Goal: Task Accomplishment & Management: Manage account settings

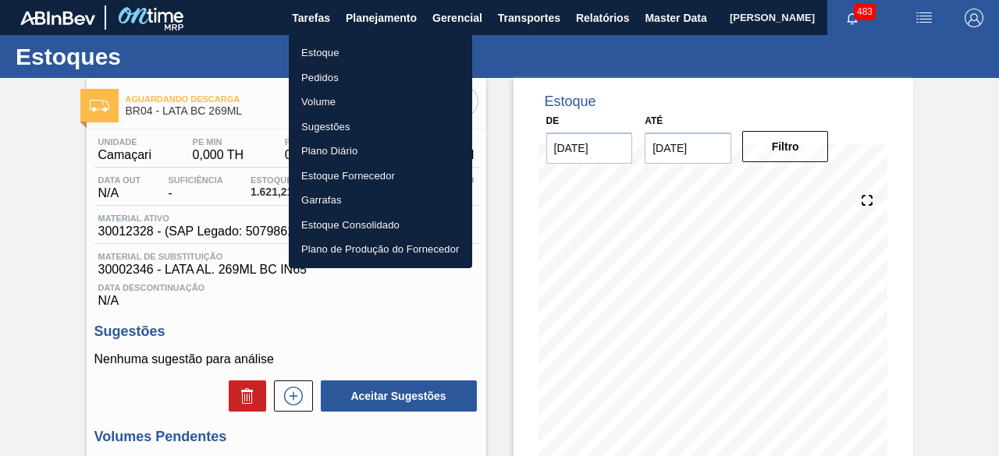
click at [341, 53] on li "Estoque" at bounding box center [380, 53] width 183 height 25
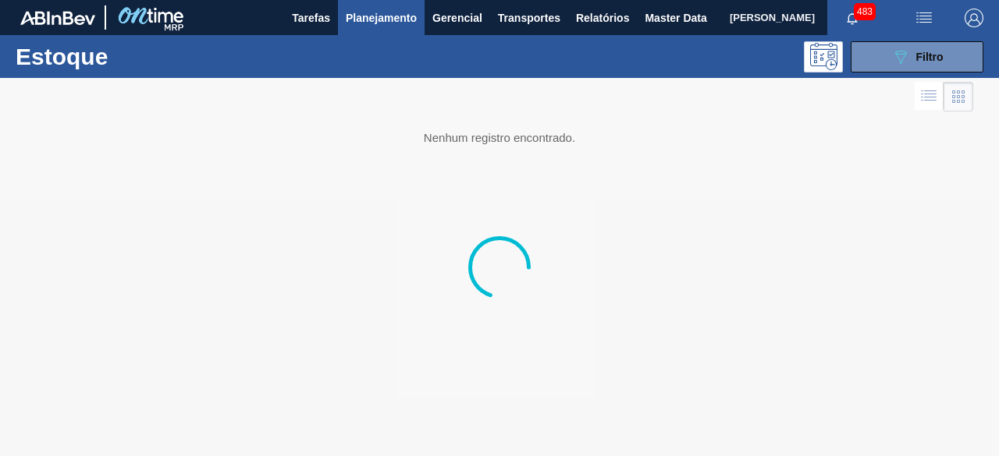
drag, startPoint x: 925, startPoint y: 49, endPoint x: 907, endPoint y: 84, distance: 39.8
click at [925, 49] on div "089F7B8B-B2A5-4AFE-B5C0-19BA573D28AC Filtro" at bounding box center [917, 57] width 52 height 19
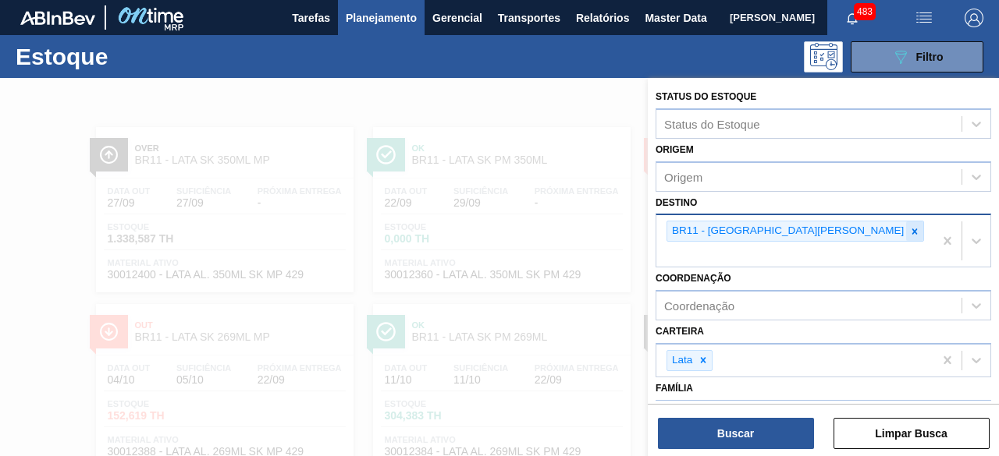
click at [909, 233] on icon at bounding box center [914, 231] width 11 height 11
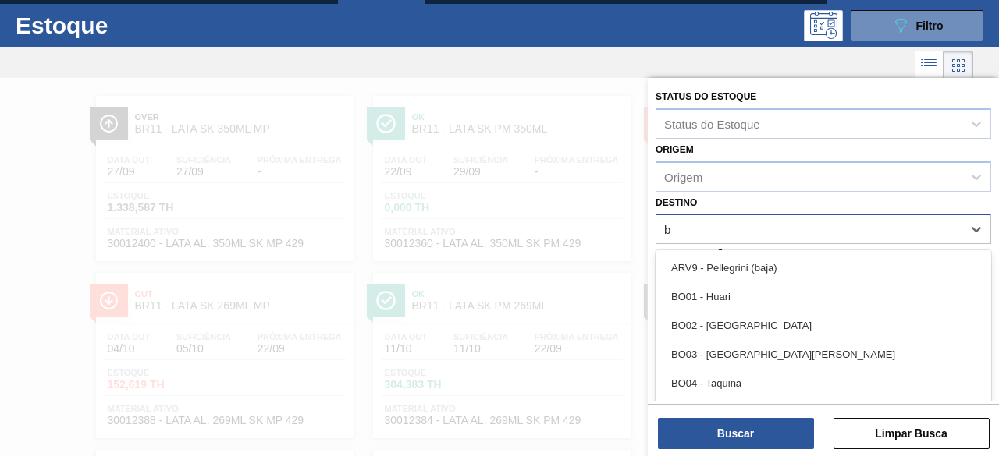
scroll to position [34, 0]
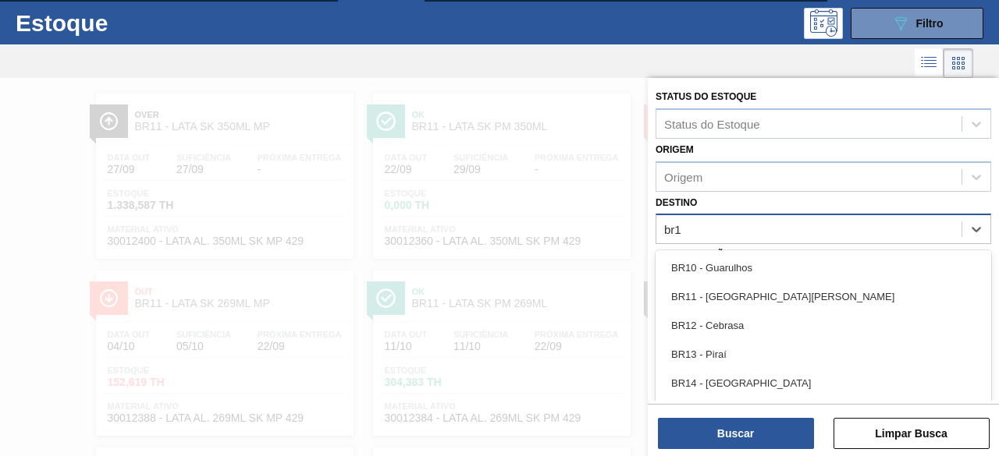
type input "br16"
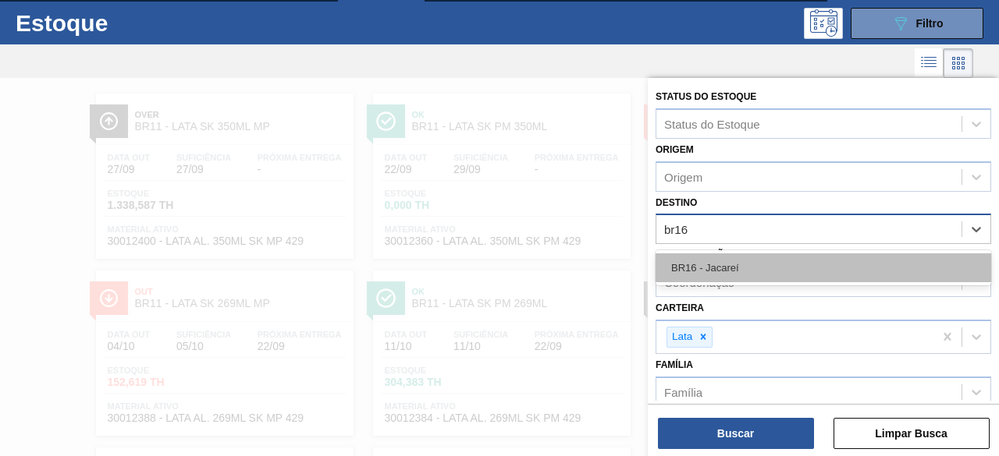
click at [747, 266] on div "BR16 - Jacareí" at bounding box center [823, 268] width 336 height 29
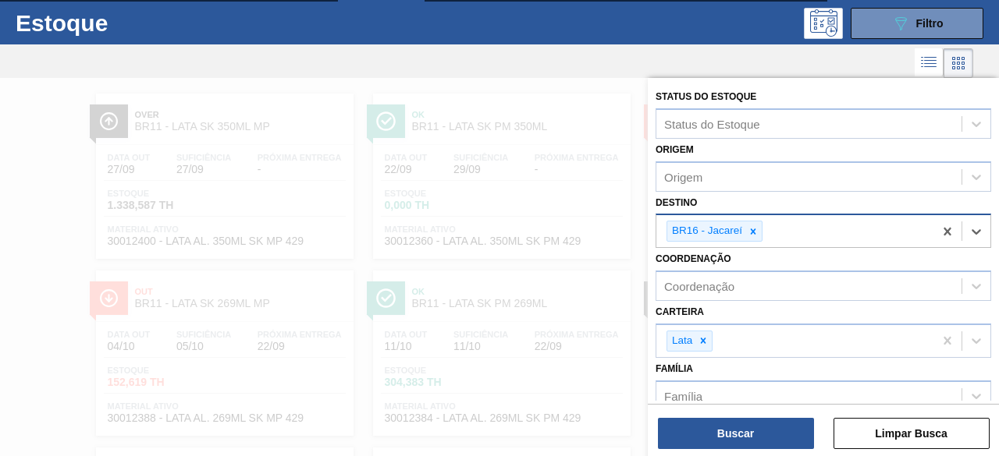
scroll to position [156, 0]
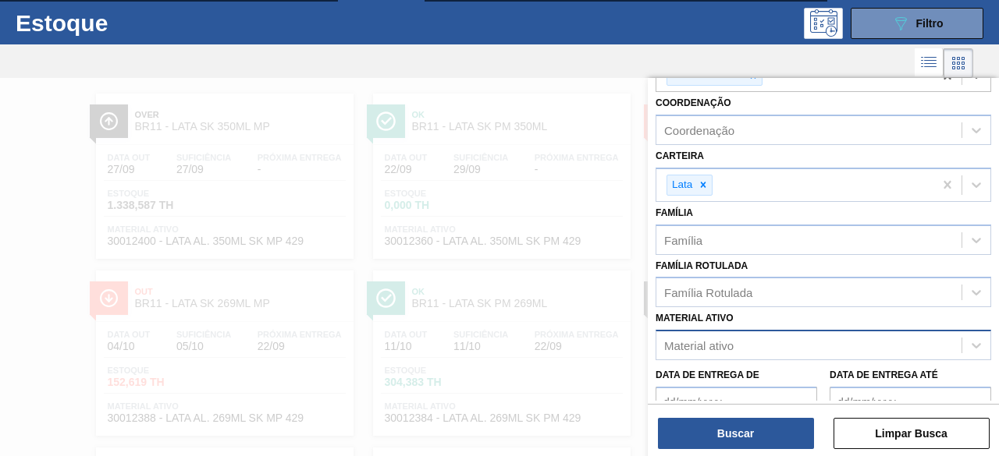
click at [771, 343] on div "Material ativo" at bounding box center [808, 346] width 305 height 23
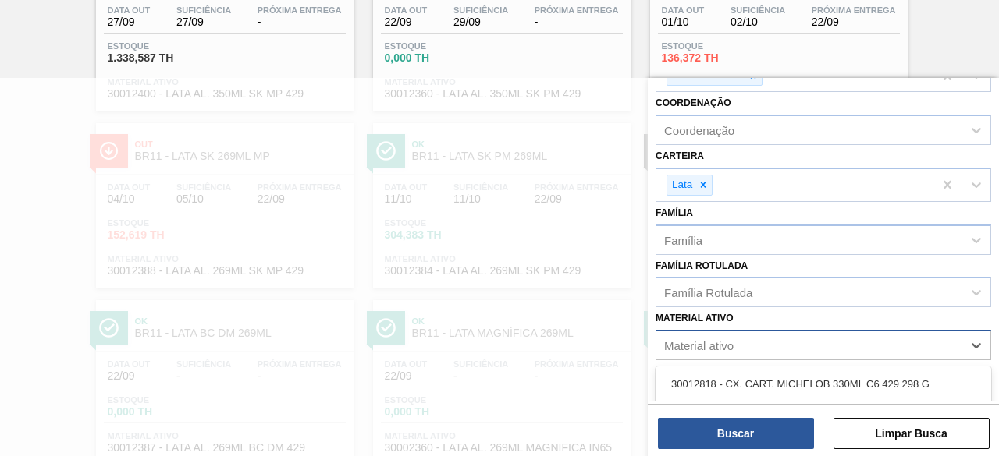
paste ativo "30033877"
type ativo "30033877"
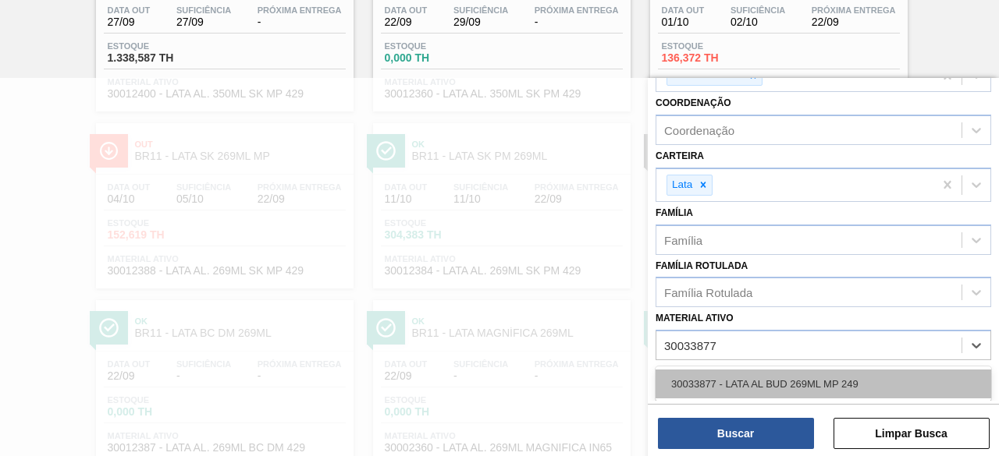
click at [780, 388] on div "30033877 - LATA AL BUD 269ML MP 249" at bounding box center [823, 384] width 336 height 29
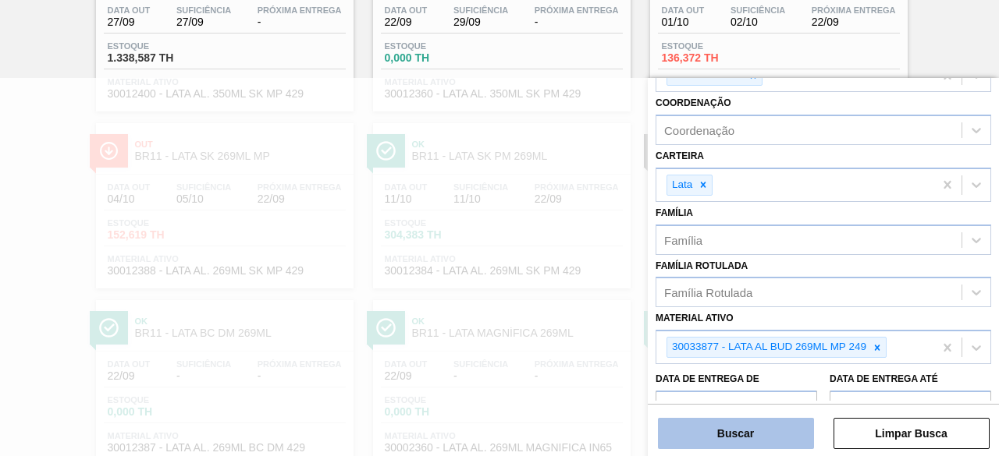
click at [758, 442] on button "Buscar" at bounding box center [736, 433] width 156 height 31
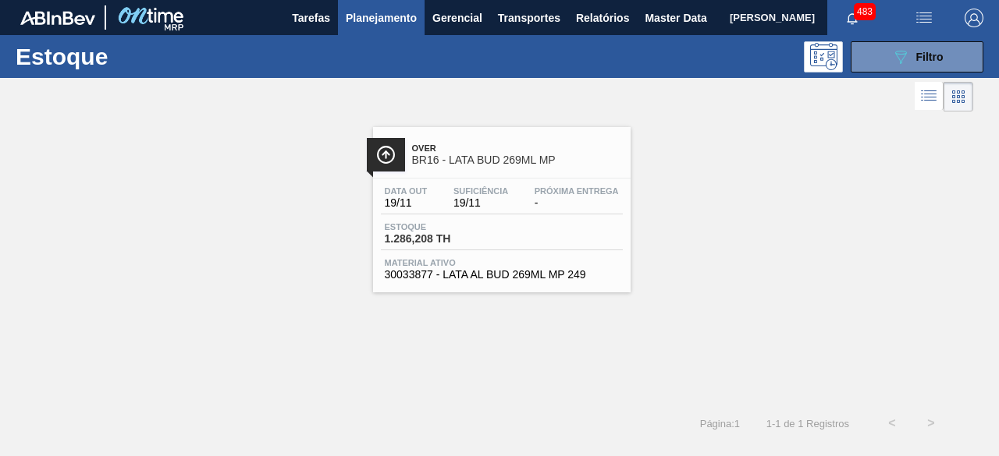
click at [551, 239] on div "Estoque 1.286,208 TH" at bounding box center [502, 236] width 242 height 28
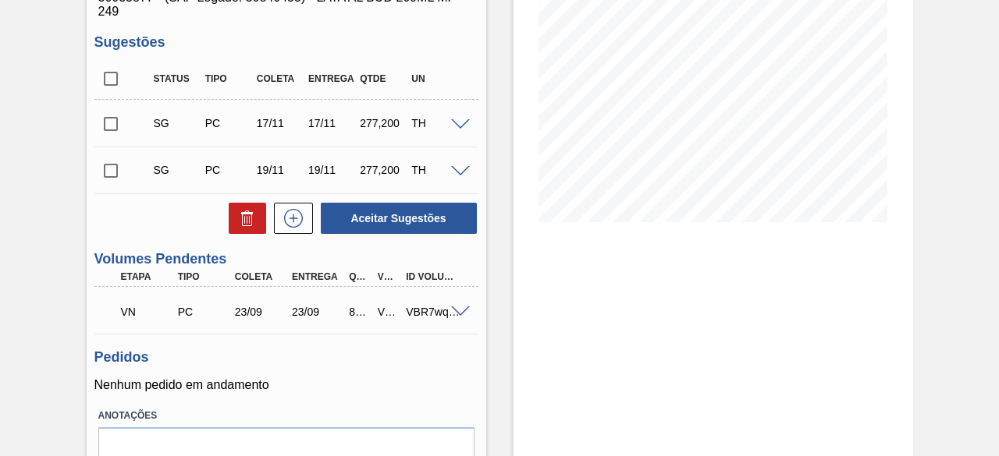
scroll to position [312, 0]
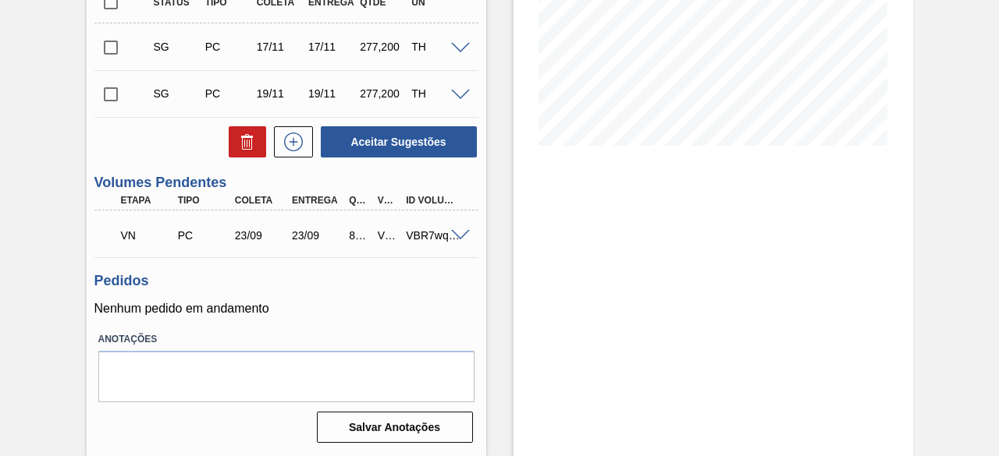
click at [466, 232] on span at bounding box center [460, 236] width 19 height 12
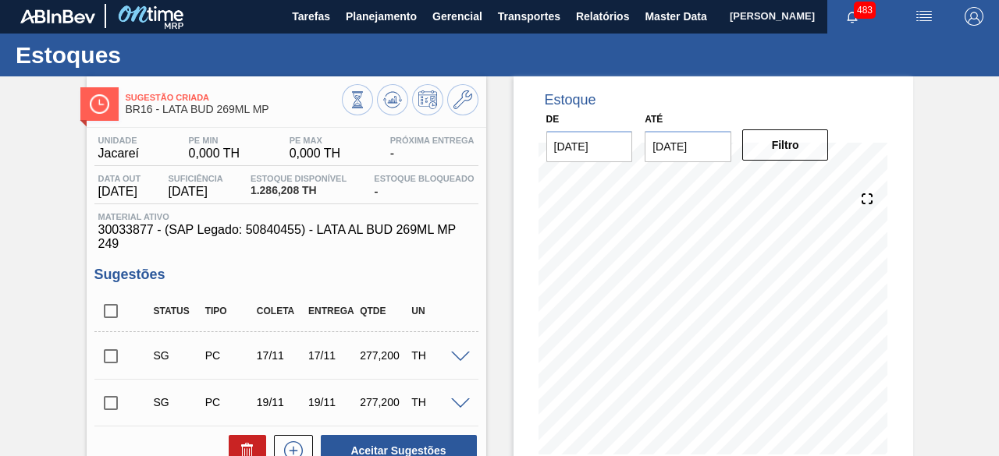
scroll to position [0, 0]
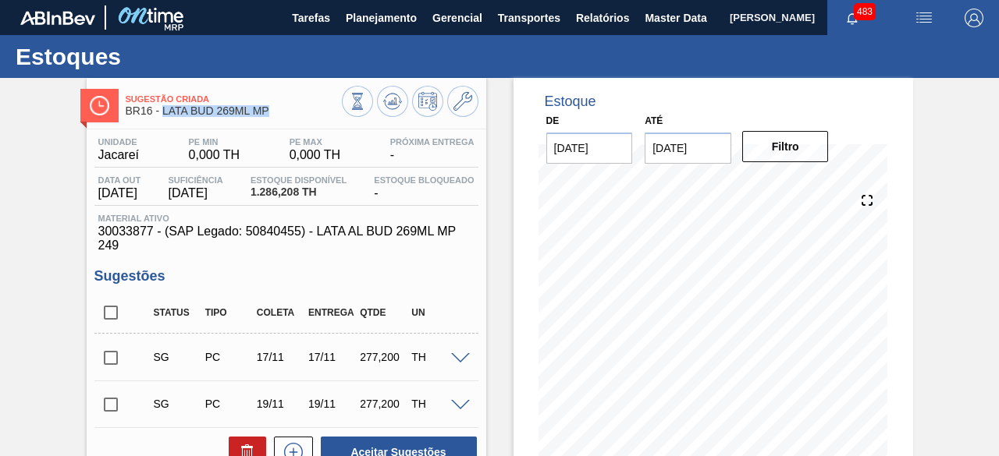
drag, startPoint x: 162, startPoint y: 111, endPoint x: 270, endPoint y: 115, distance: 108.6
click at [270, 115] on span "BR16 - LATA BUD 269ML MP" at bounding box center [234, 111] width 216 height 12
copy span "LATA BUD 269ML MP"
click at [648, 20] on span "Master Data" at bounding box center [676, 18] width 62 height 19
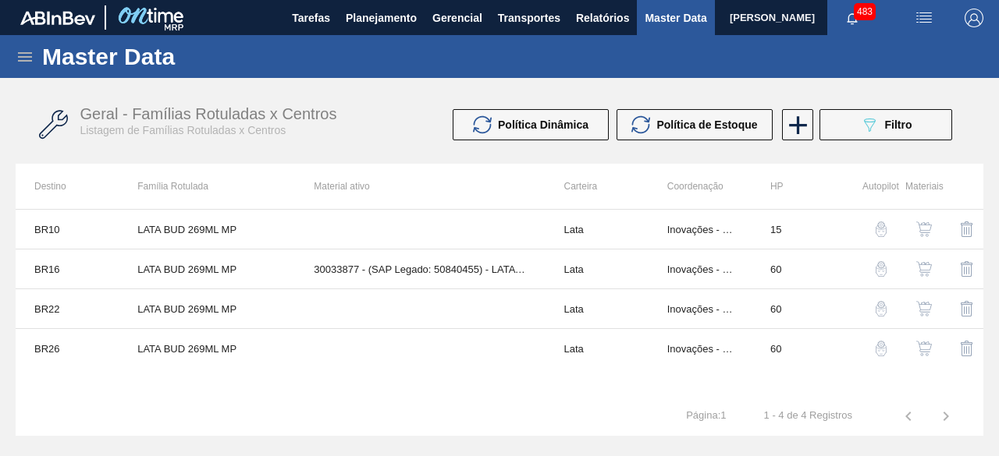
click at [27, 56] on icon at bounding box center [25, 56] width 14 height 9
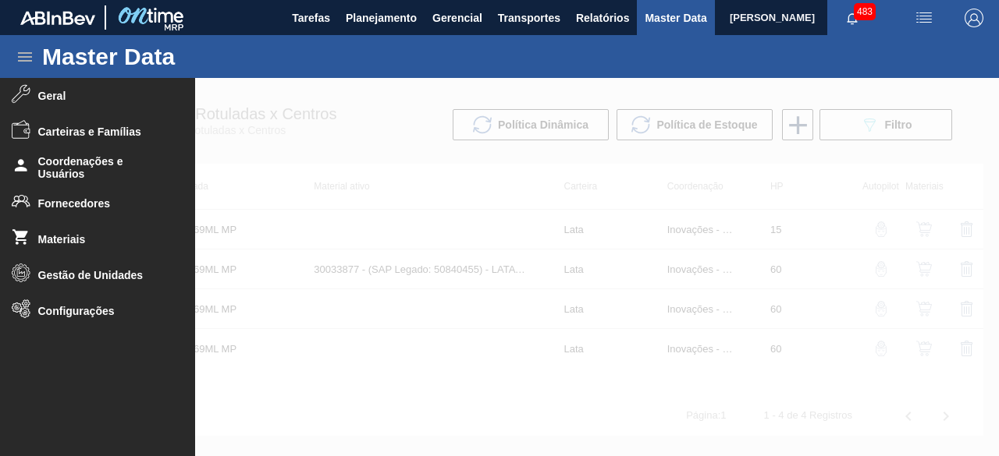
drag, startPoint x: 58, startPoint y: 234, endPoint x: 639, endPoint y: 67, distance: 604.8
click at [70, 232] on li "Materiais" at bounding box center [97, 240] width 195 height 36
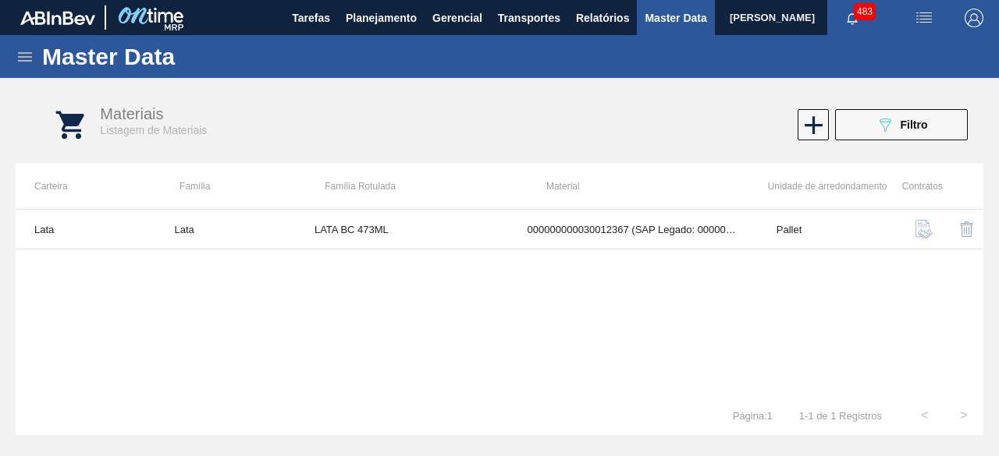
click at [914, 127] on span "Filtro" at bounding box center [913, 125] width 27 height 12
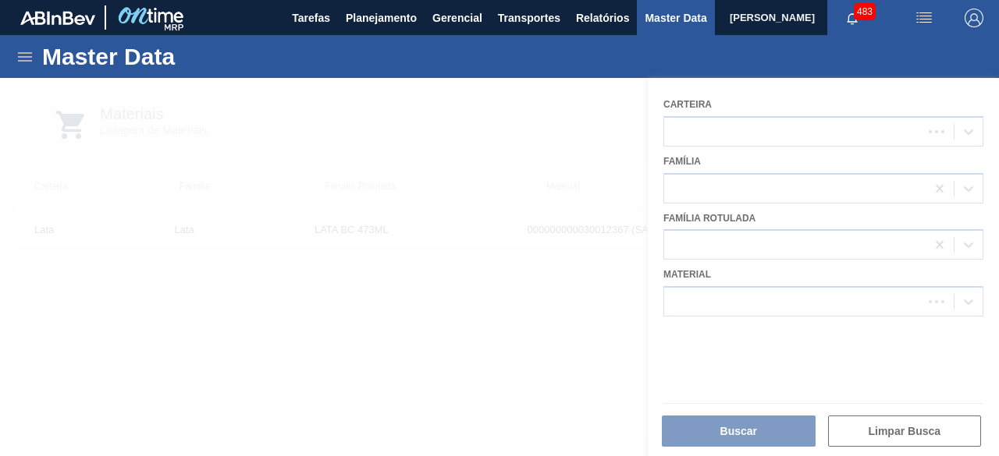
click at [799, 299] on div at bounding box center [499, 267] width 999 height 378
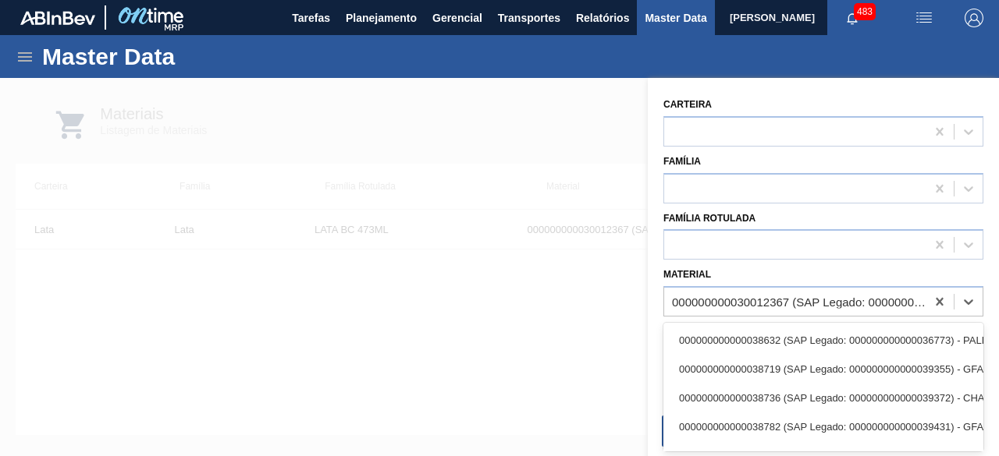
click at [799, 299] on div "000000000030012367 (SAP Legado: 000000000050798780) - LATA AL. 473ML [DATE]" at bounding box center [799, 302] width 255 height 13
paste input "30034228"
type input "30034228"
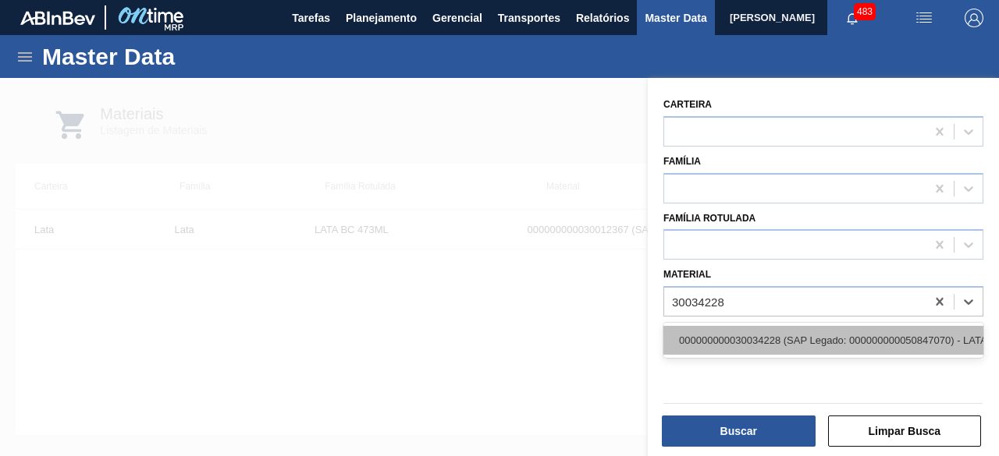
click at [770, 328] on div "000000000030034228 (SAP Legado: 000000000050847070) - LATA AL SPATEN 350ML SLK …" at bounding box center [823, 340] width 320 height 29
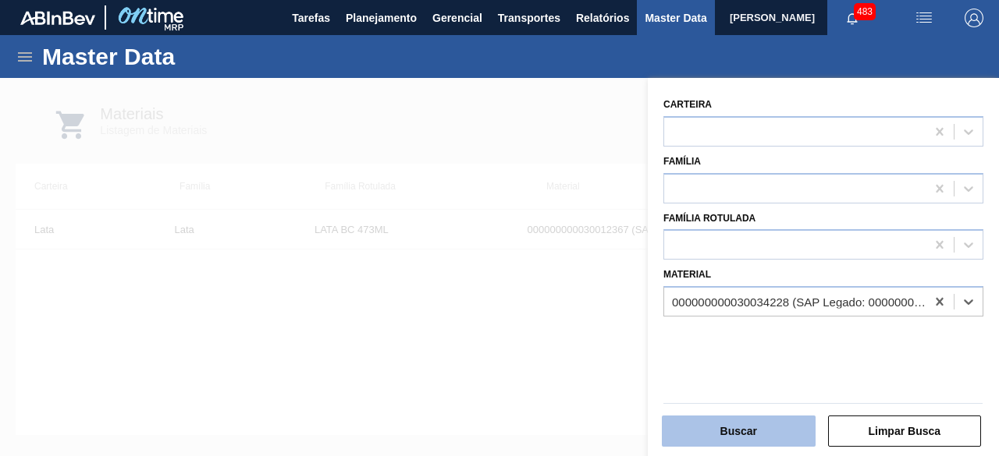
click at [745, 428] on button "Buscar" at bounding box center [739, 431] width 154 height 31
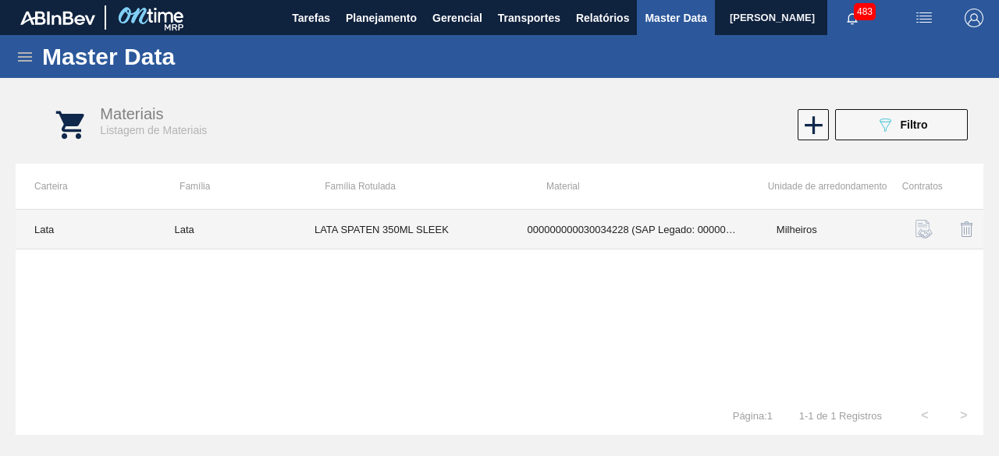
click at [428, 236] on td "LATA SPATEN 350ML SLEEK" at bounding box center [402, 230] width 213 height 40
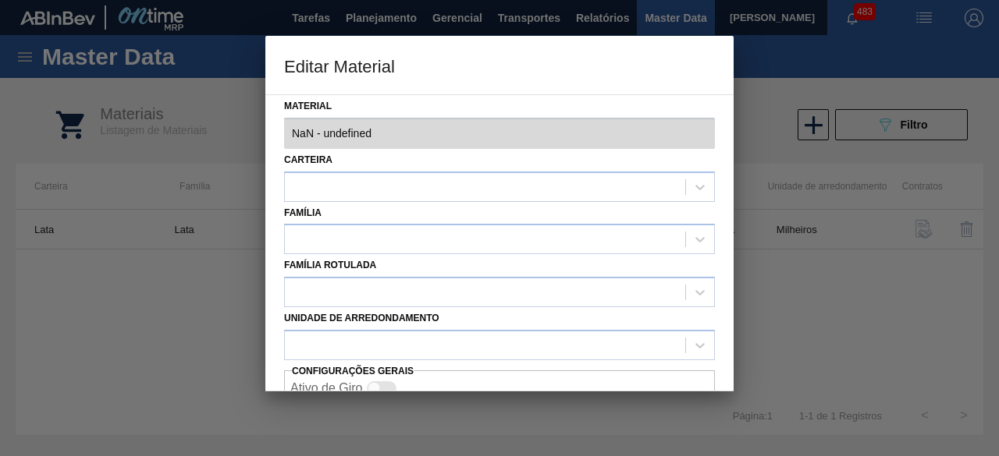
type input "30034228 - 000000000030034228 (SAP Legado: 000000000050847070) - LATA AL SPATEN…"
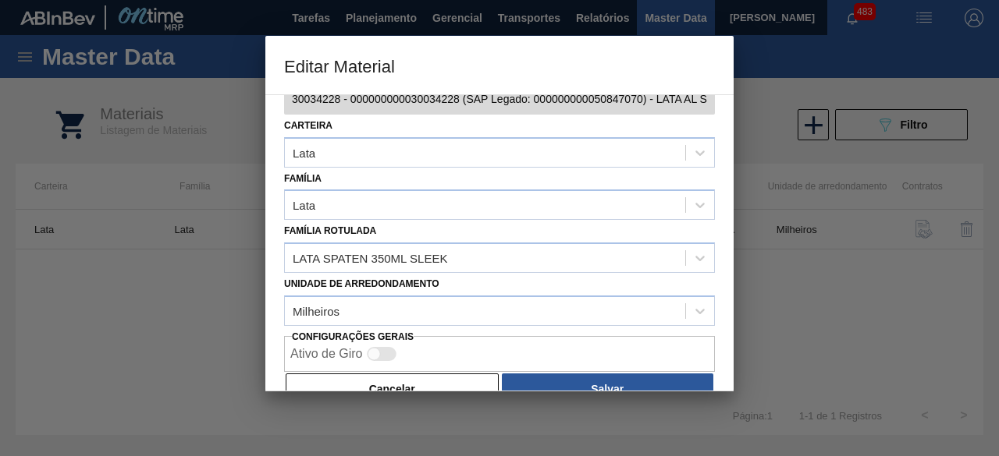
scroll to position [66, 0]
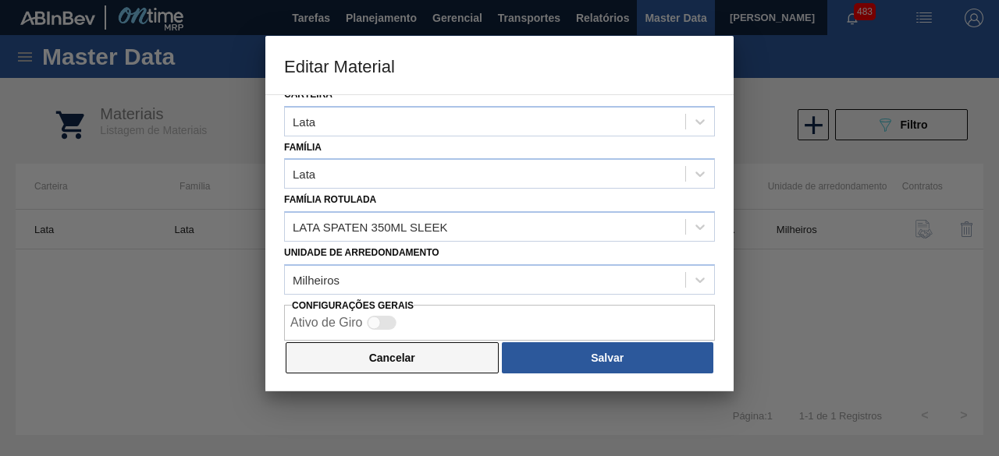
click at [435, 355] on button "Cancelar" at bounding box center [392, 358] width 213 height 31
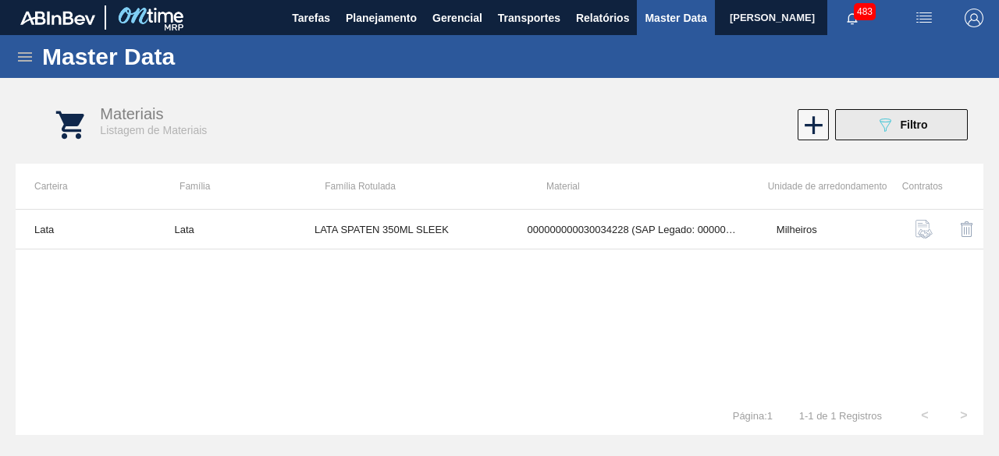
click at [920, 126] on span "Filtro" at bounding box center [913, 125] width 27 height 12
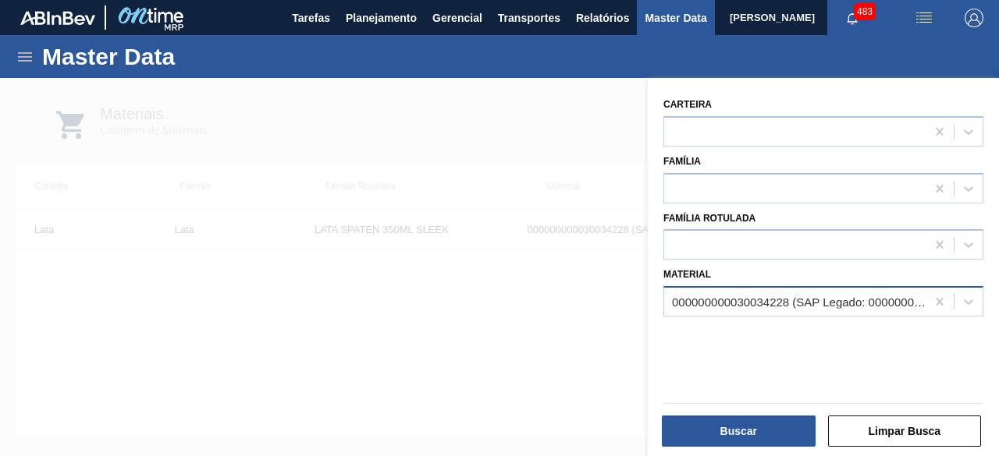
click at [813, 293] on div "000000000030034228 (SAP Legado: 000000000050847070) - LATA AL SPATEN 350ML SLK …" at bounding box center [794, 302] width 261 height 23
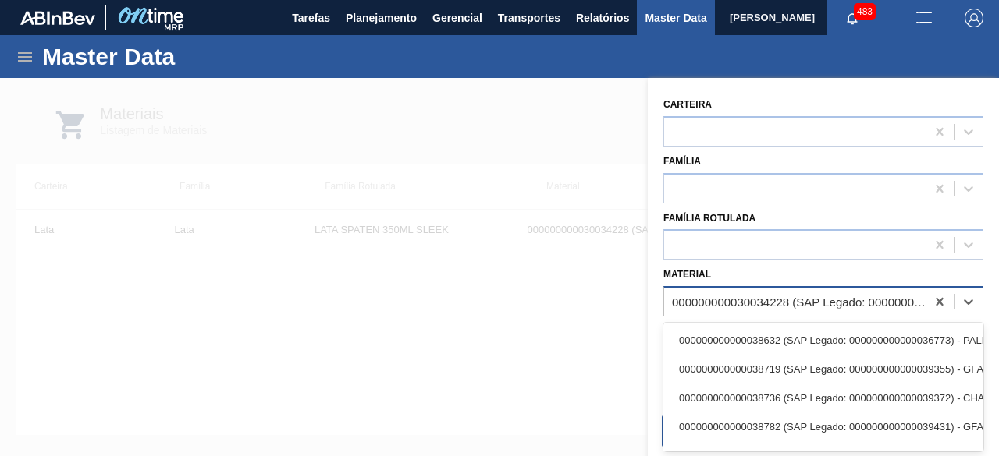
paste input "30034409"
type input "30034409"
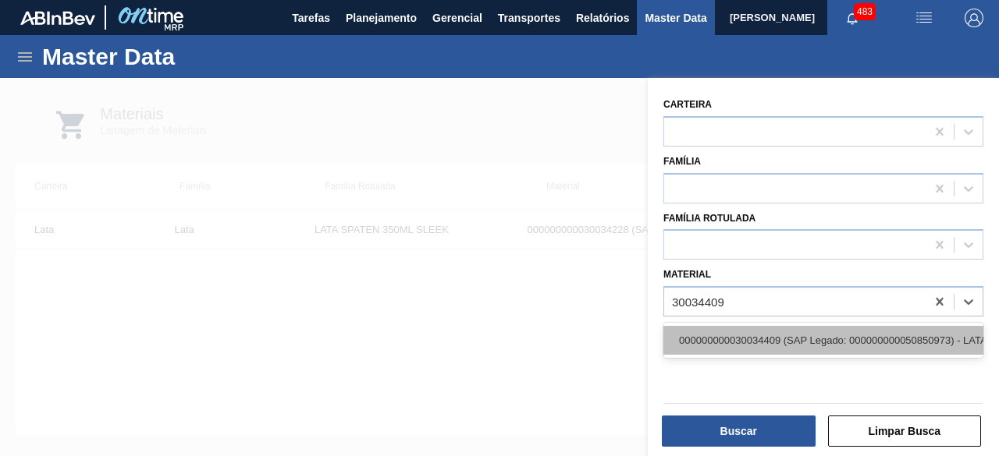
click at [804, 338] on div "000000000030034409 (SAP Legado: 000000000050850973) - LATA AL 269ML BEATS SENSE…" at bounding box center [823, 340] width 320 height 29
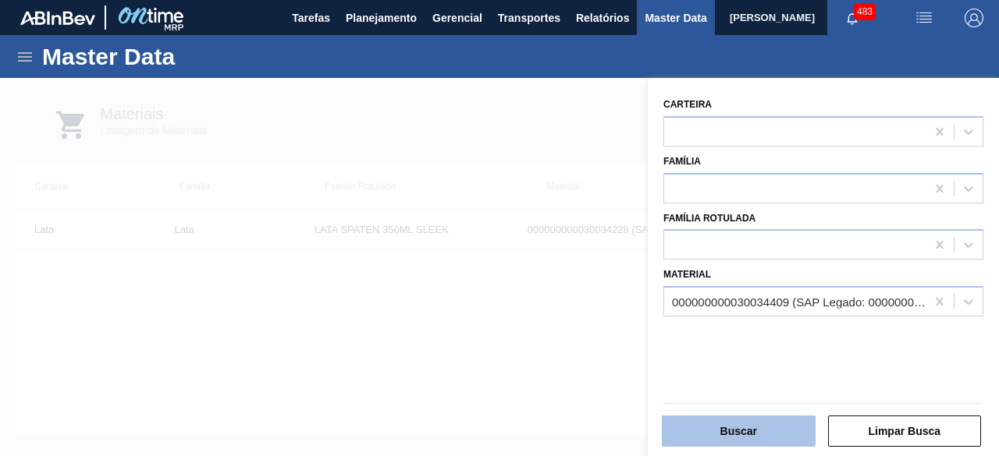
click at [772, 441] on button "Buscar" at bounding box center [739, 431] width 154 height 31
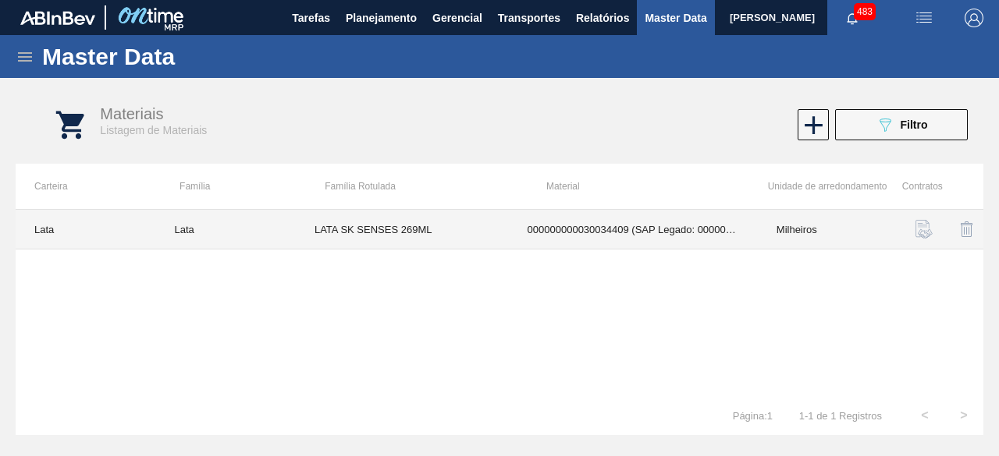
click at [401, 234] on td "LATA SK SENSES 269ML" at bounding box center [402, 230] width 213 height 40
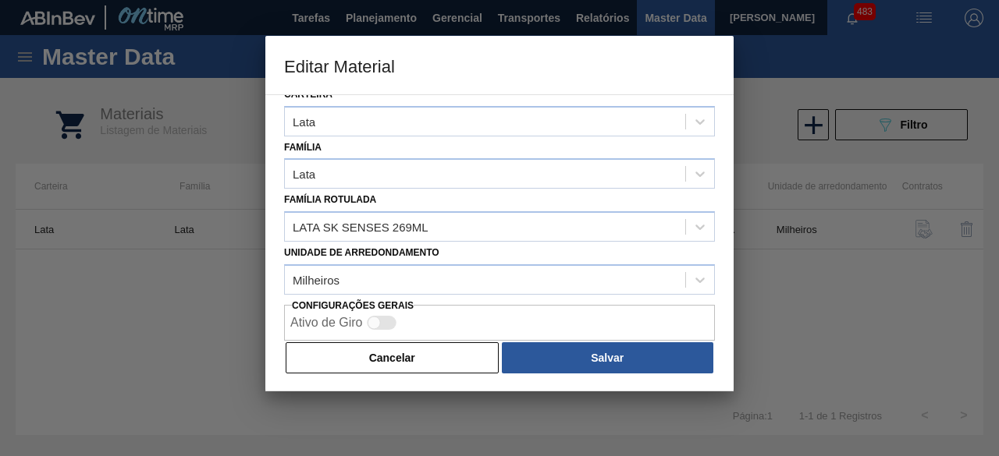
drag, startPoint x: 442, startPoint y: 346, endPoint x: 462, endPoint y: 347, distance: 19.5
click at [445, 347] on button "Cancelar" at bounding box center [392, 358] width 213 height 31
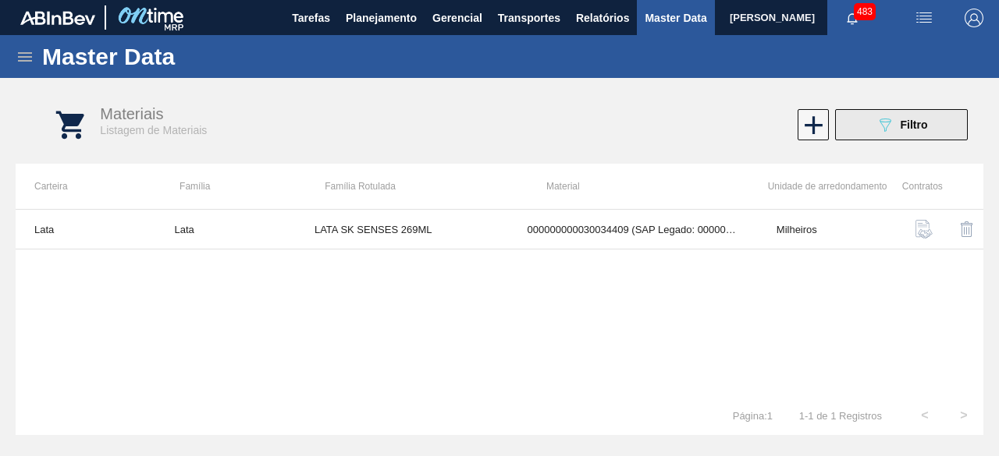
click at [885, 136] on button "089F7B8B-B2A5-4AFE-B5C0-19BA573D28AC Filtro" at bounding box center [901, 124] width 133 height 31
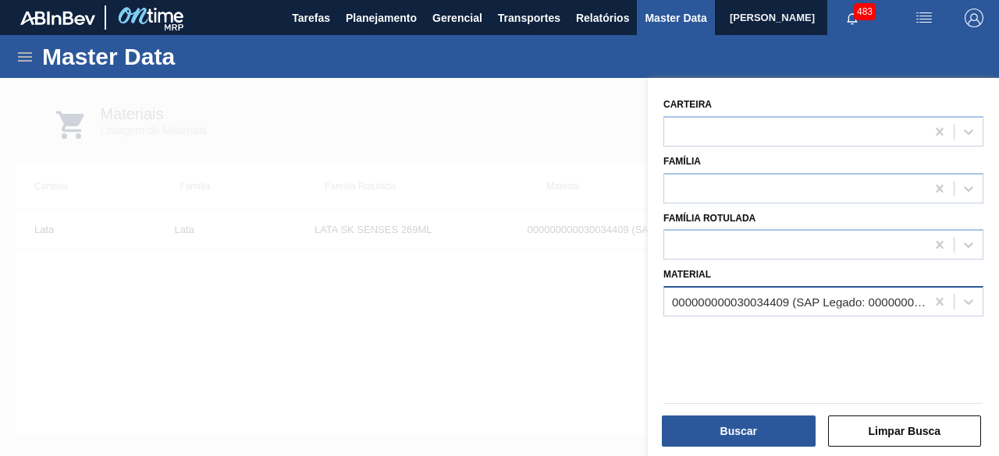
click at [793, 297] on div "000000000030034409 (SAP Legado: 000000000050850973) - LATA AL 269ML BEATS SENSE…" at bounding box center [799, 302] width 255 height 13
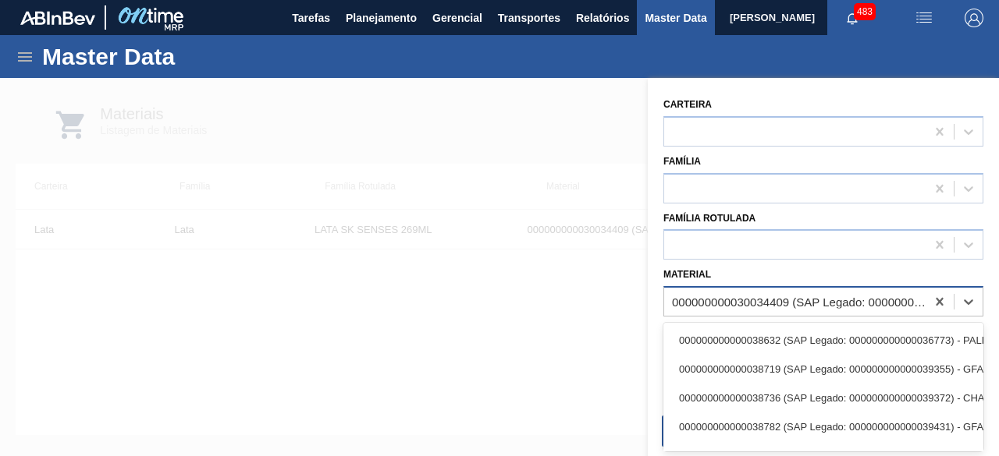
paste input "30034234"
type input "30034234"
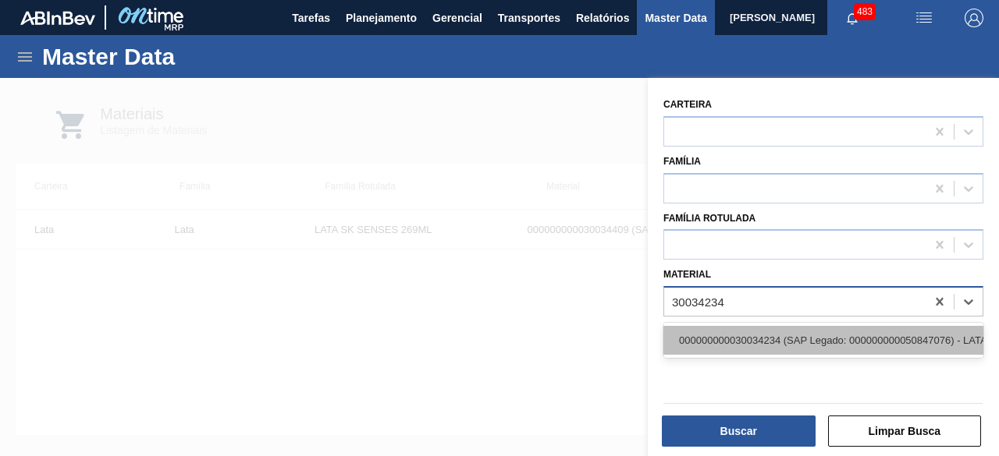
click at [784, 337] on div "000000000030034234 (SAP Legado: 000000000050847076) - LATA AL ORIGINAL 269ML BR…" at bounding box center [823, 340] width 320 height 29
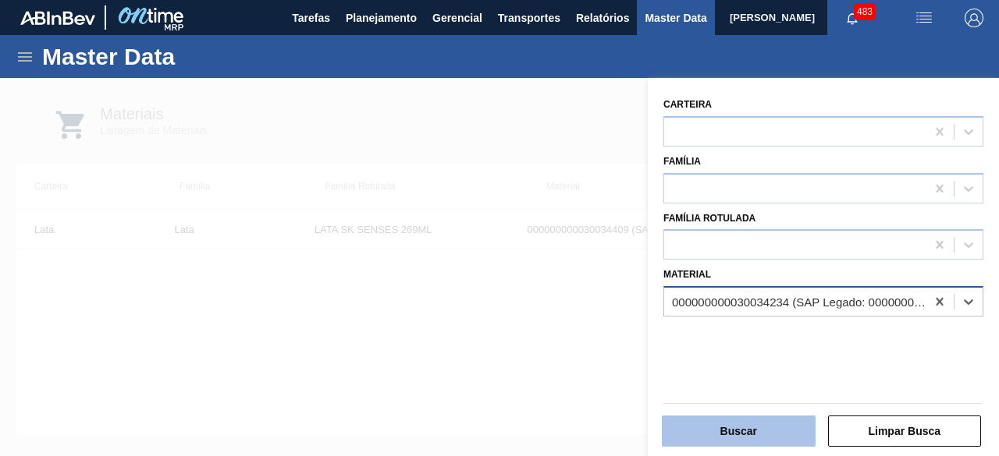
click at [748, 430] on button "Buscar" at bounding box center [739, 431] width 154 height 31
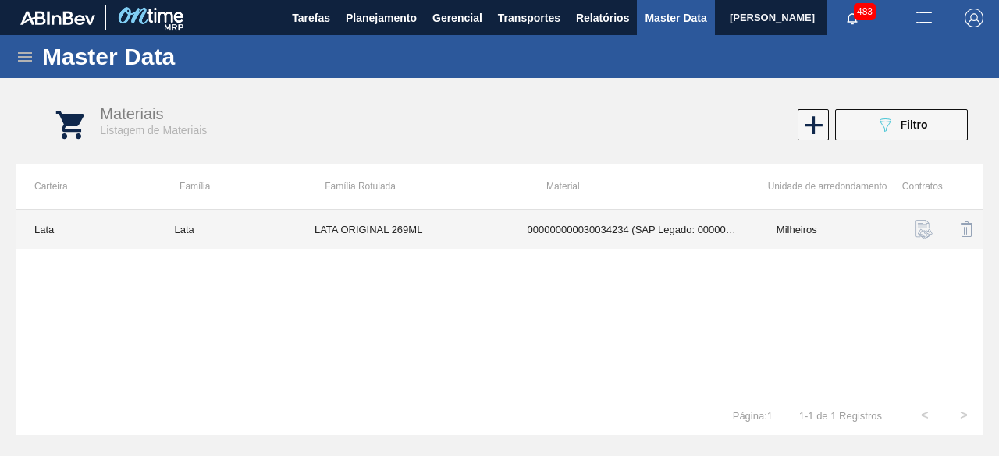
click at [435, 230] on td "LATA ORIGINAL 269ML" at bounding box center [402, 230] width 213 height 40
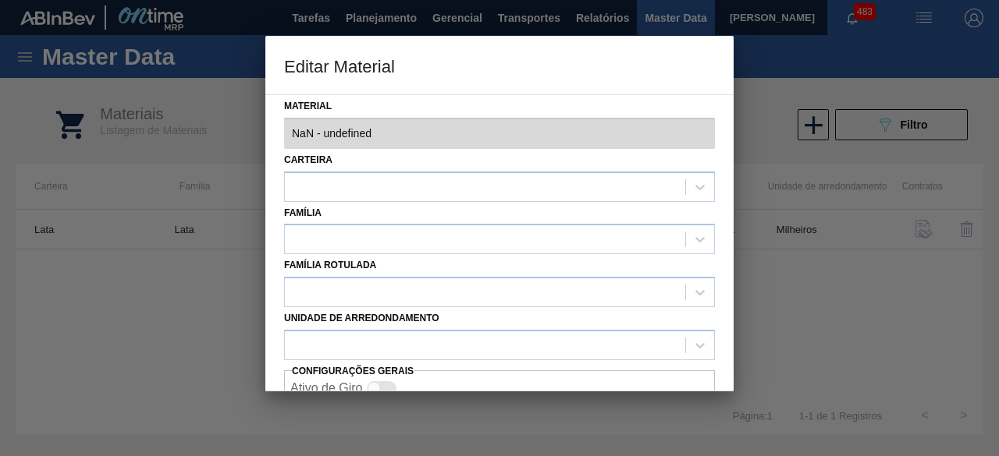
type input "30034234 - 000000000030034234 (SAP Legado: 000000000050847076) - LATA AL ORIGIN…"
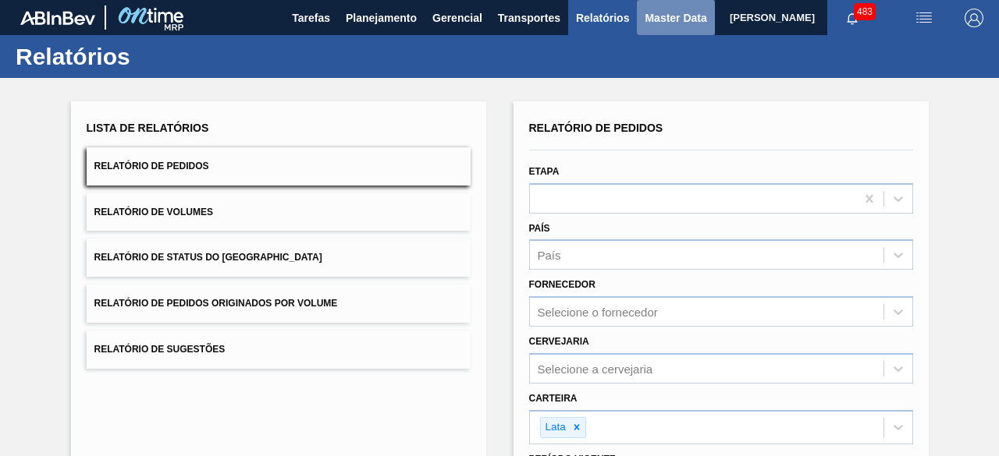
click at [655, 23] on span "Master Data" at bounding box center [676, 18] width 62 height 19
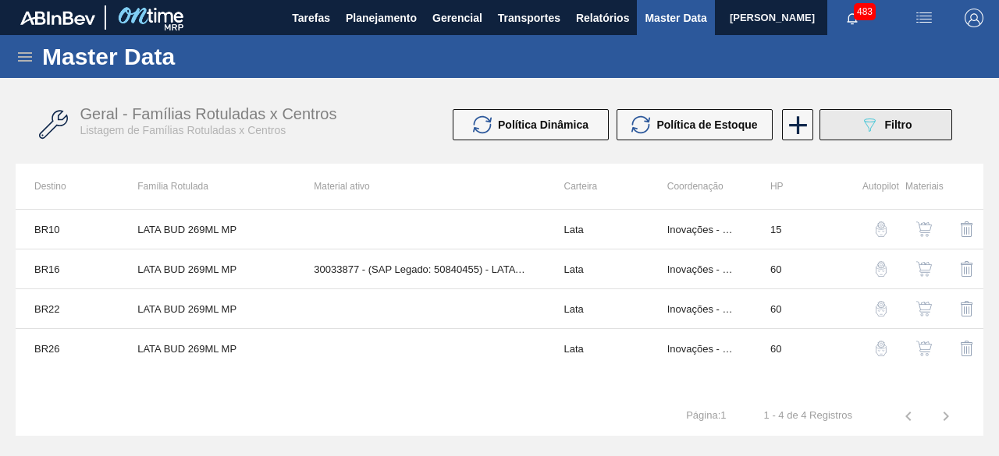
click at [868, 135] on button "089F7B8B-B2A5-4AFE-B5C0-19BA573D28AC Filtro" at bounding box center [885, 124] width 133 height 31
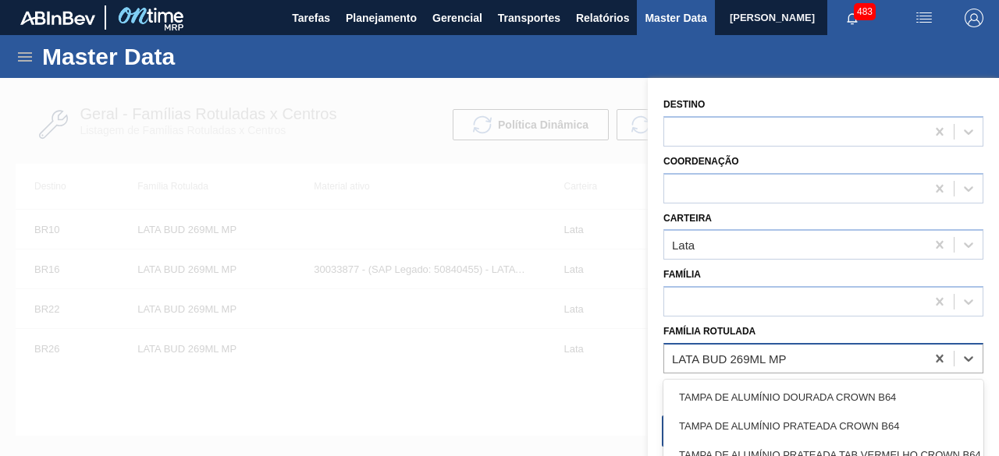
click at [787, 352] on div "LATA BUD 269ML MP" at bounding box center [794, 358] width 261 height 23
paste Rotulada "LATA BUD 269ML MP"
type Rotulada "LATA BUD 269ML MP"
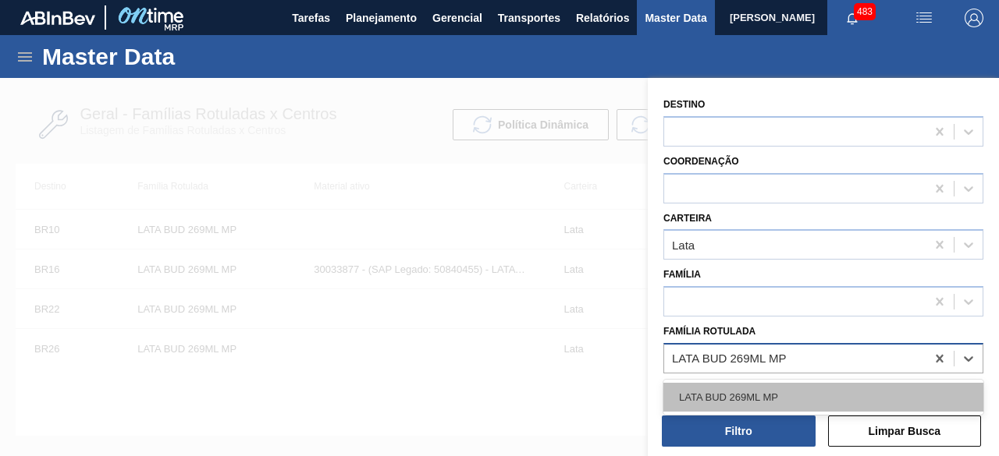
click at [778, 392] on div "LATA BUD 269ML MP" at bounding box center [823, 397] width 320 height 29
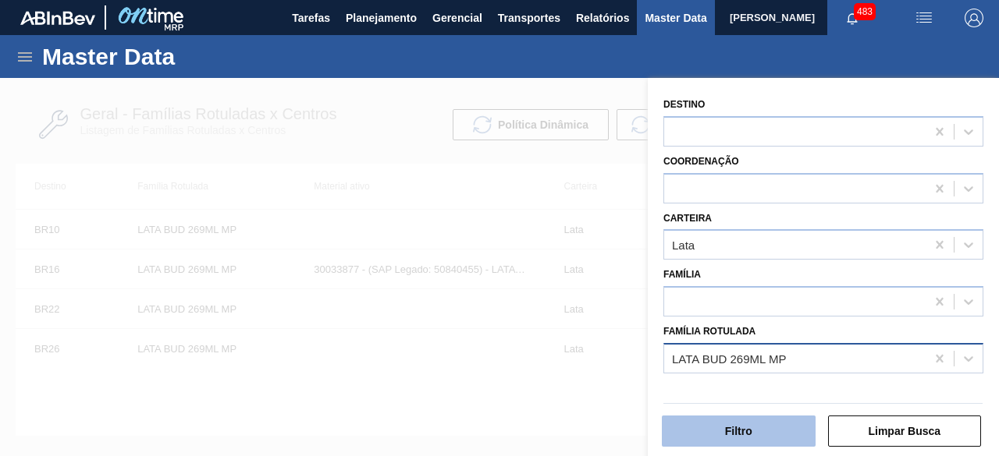
click at [773, 424] on button "Filtro" at bounding box center [739, 431] width 154 height 31
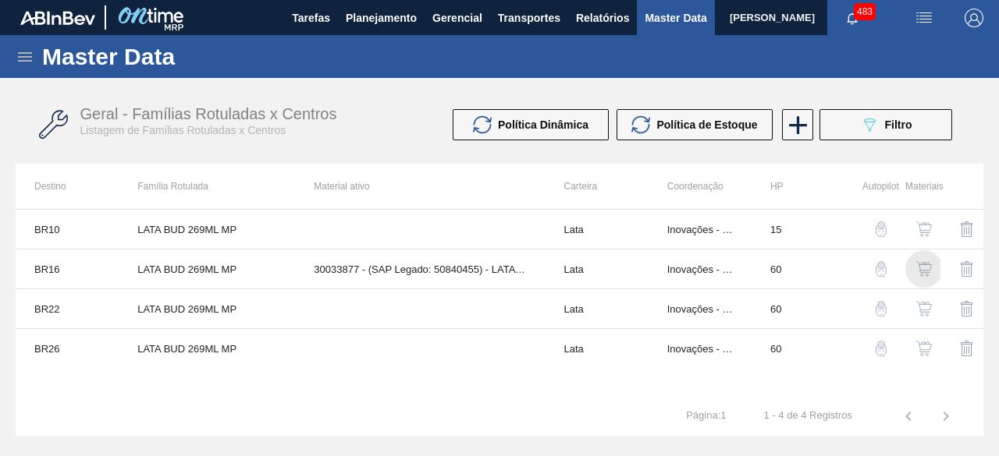
click at [924, 262] on img "button" at bounding box center [924, 269] width 16 height 16
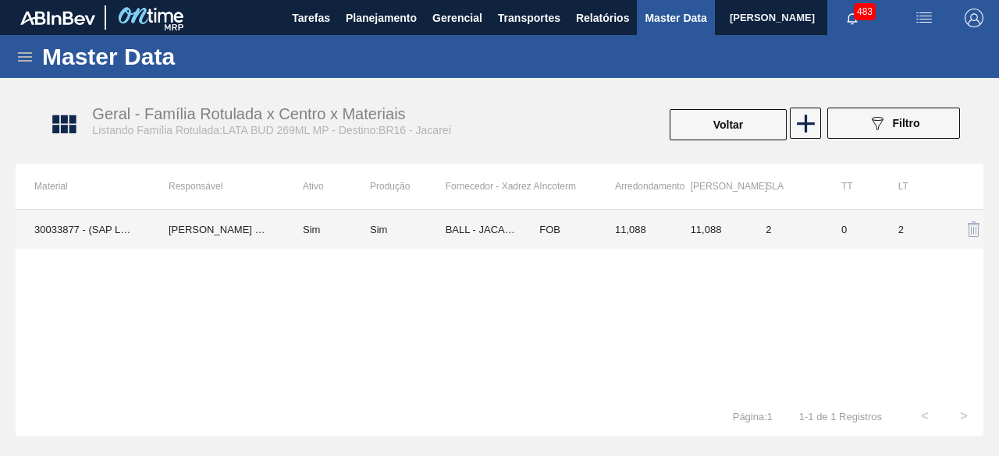
click at [94, 241] on td "30033877 - (SAP Legado: 50840455) - LATA AL BUD 269ML MP 249" at bounding box center [83, 229] width 134 height 39
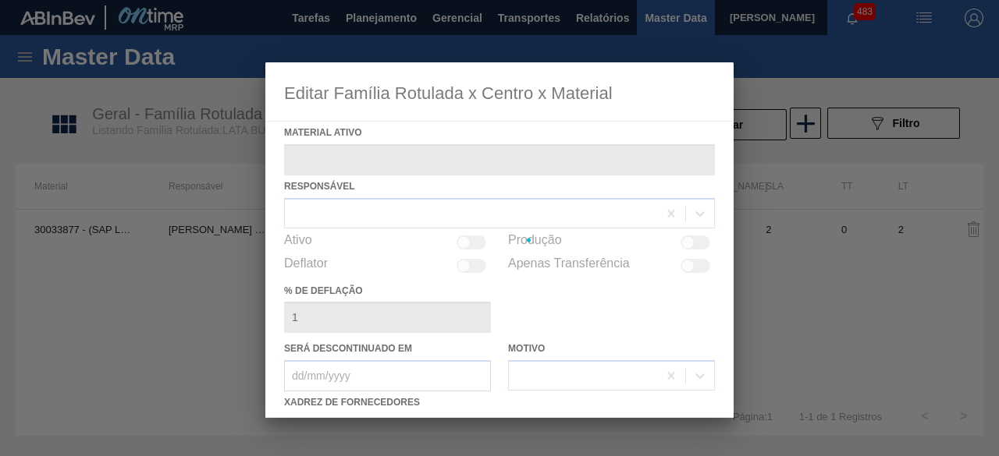
type ativo "30033877 - (SAP Legado: 50840455) - LATA AL BUD 269ML MP 249"
checkbox input "true"
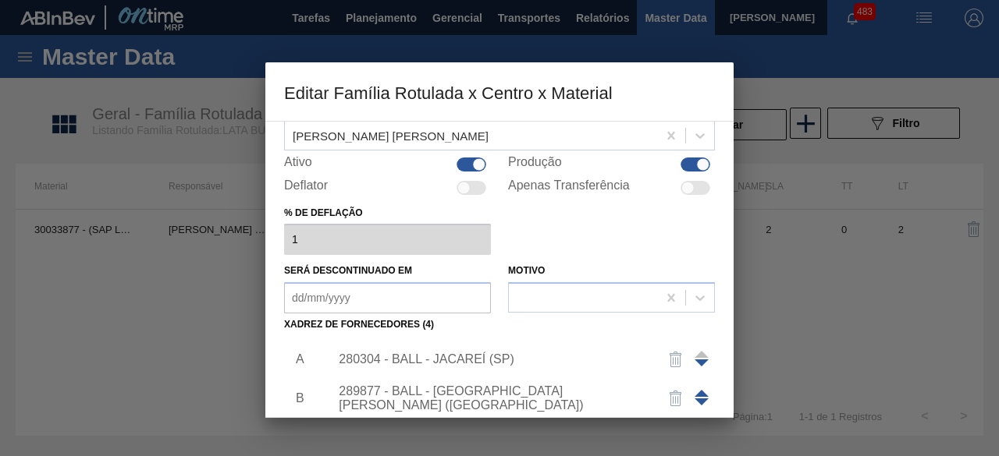
scroll to position [234, 0]
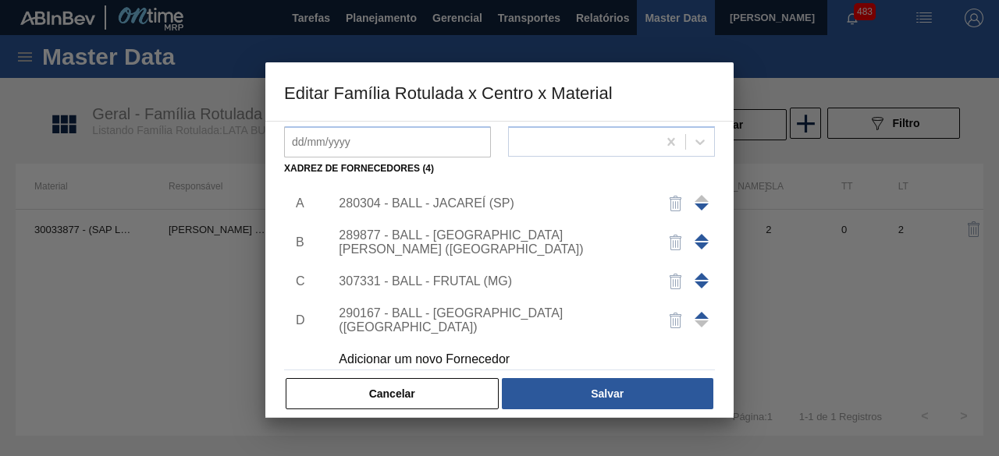
click at [462, 193] on div "280304 - BALL - JACAREÍ (SP)" at bounding box center [518, 203] width 394 height 39
click at [491, 210] on div "280304 - BALL - JACAREÍ (SP)" at bounding box center [492, 204] width 306 height 14
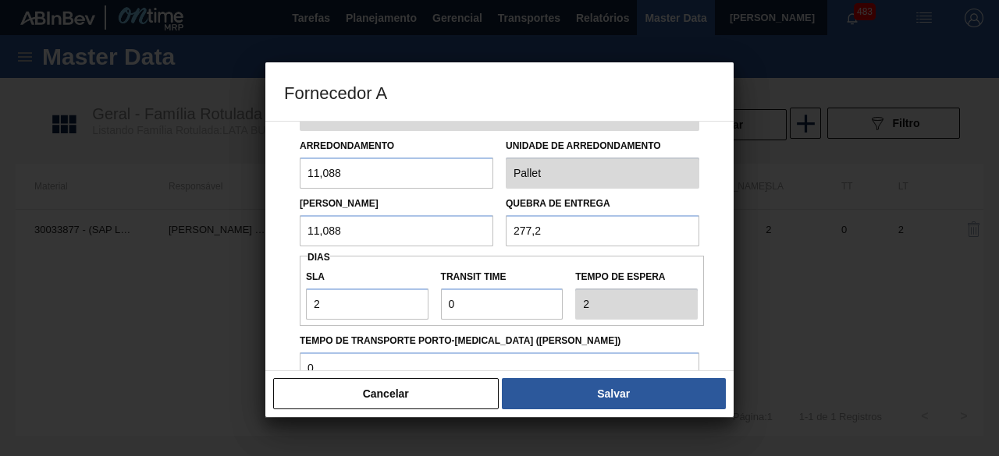
scroll to position [156, 0]
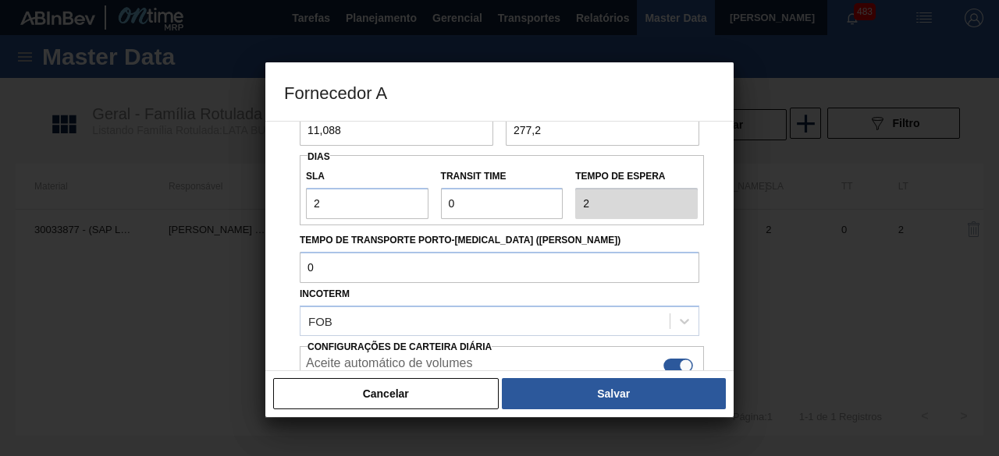
click at [610, 402] on button "Salvar" at bounding box center [614, 393] width 224 height 31
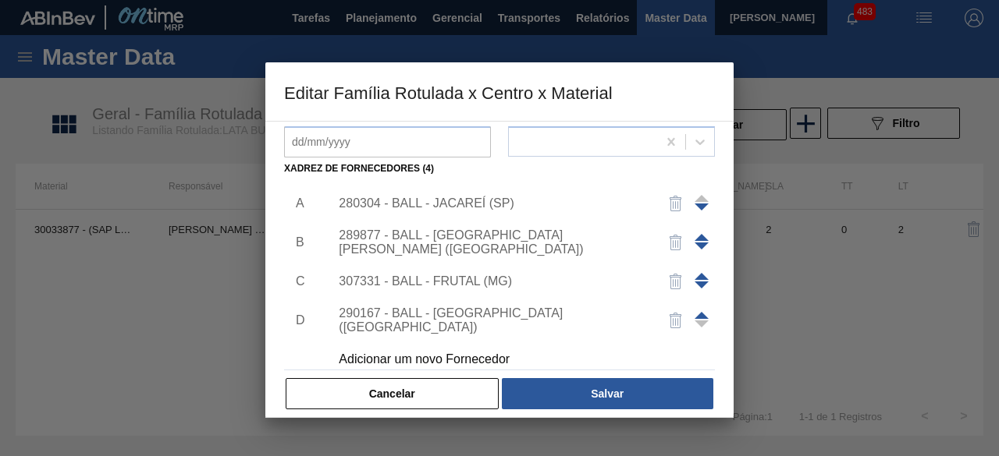
click at [439, 207] on div "280304 - BALL - JACAREÍ (SP)" at bounding box center [492, 204] width 306 height 14
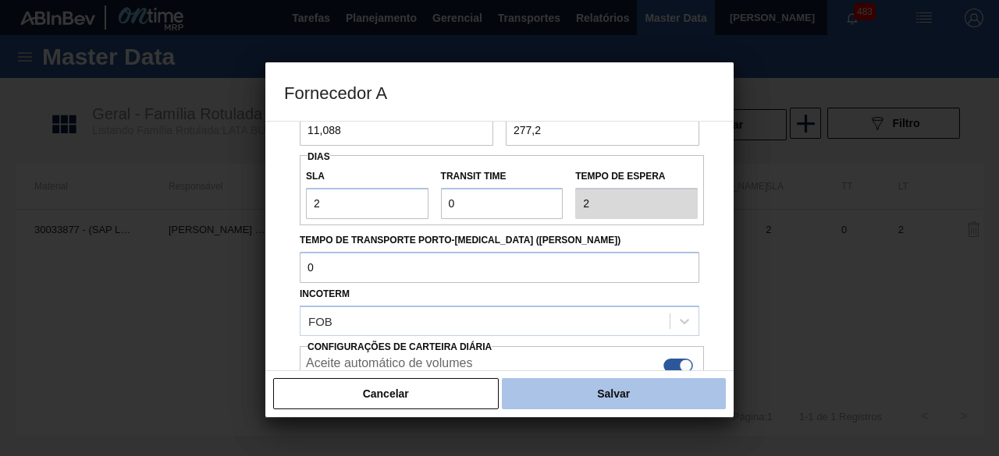
click at [618, 402] on button "Salvar" at bounding box center [614, 393] width 224 height 31
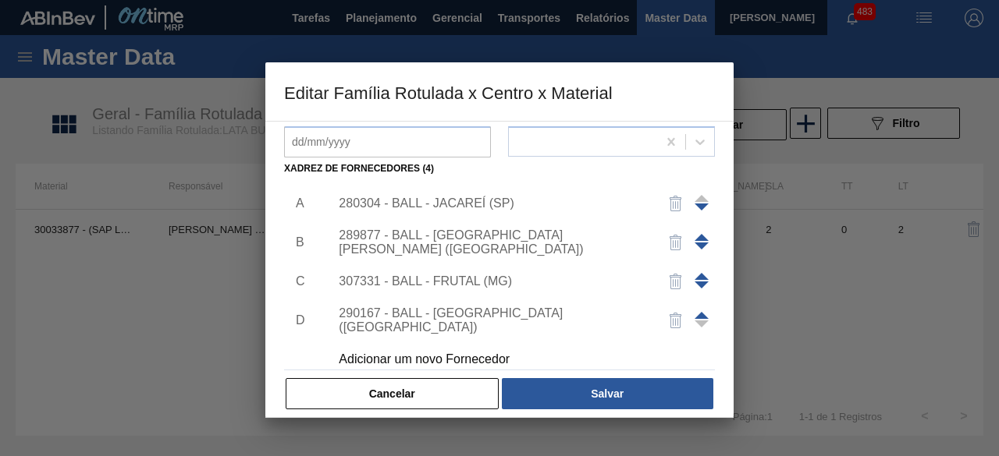
click at [481, 249] on div "289877 - BALL - TRÊS RIOS (RJ)" at bounding box center [492, 243] width 306 height 28
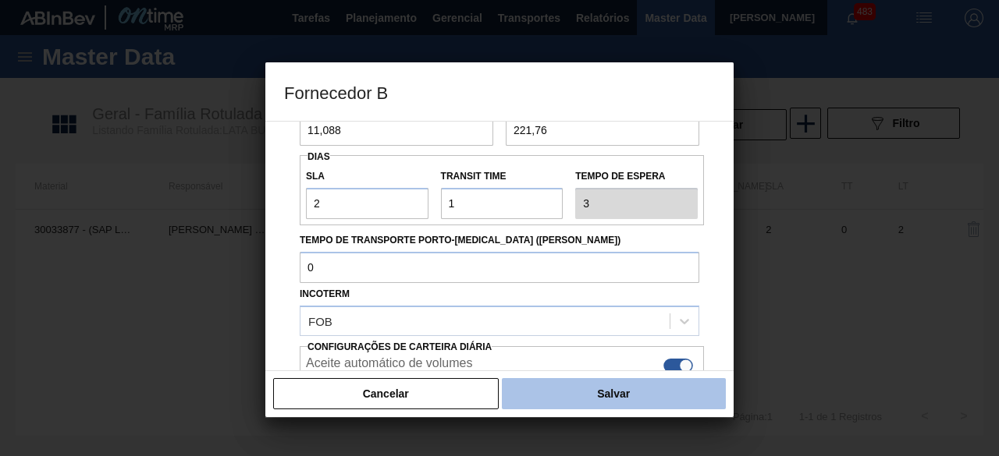
click at [609, 395] on button "Salvar" at bounding box center [614, 393] width 224 height 31
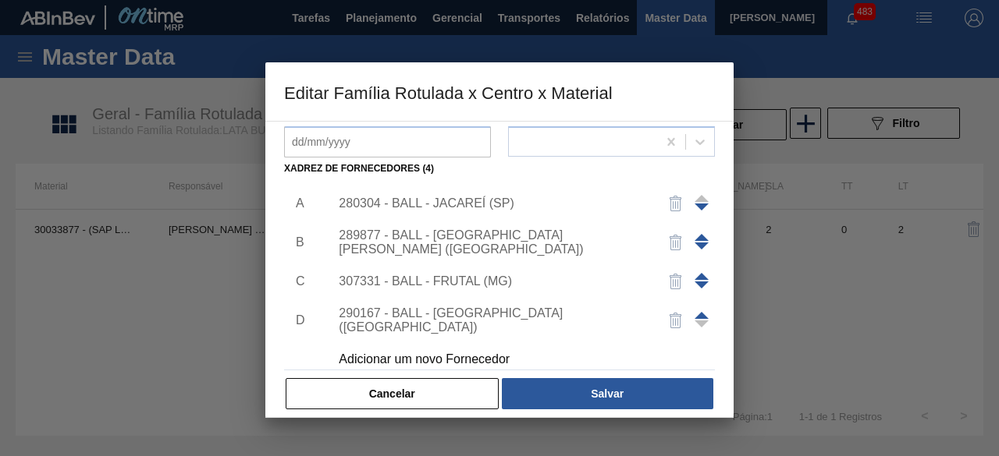
click at [449, 286] on div "307331 - BALL - FRUTAL (MG)" at bounding box center [492, 282] width 306 height 14
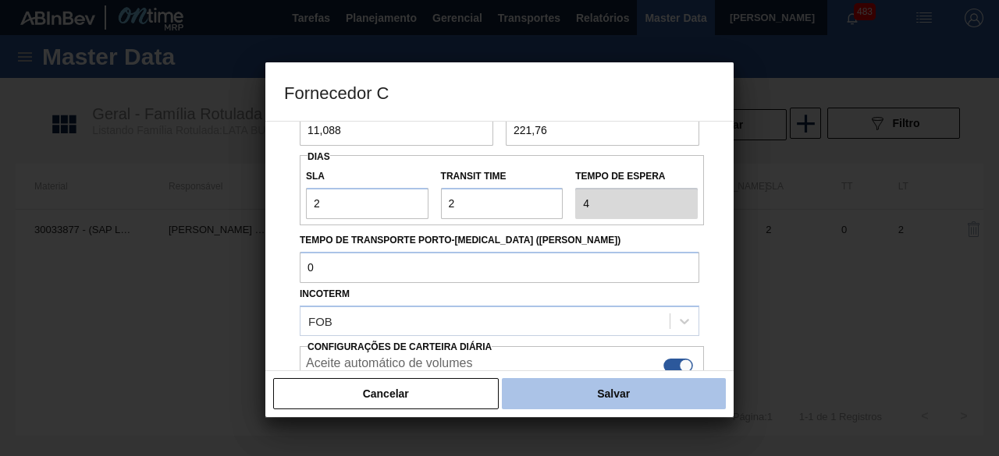
click at [630, 397] on button "Salvar" at bounding box center [614, 393] width 224 height 31
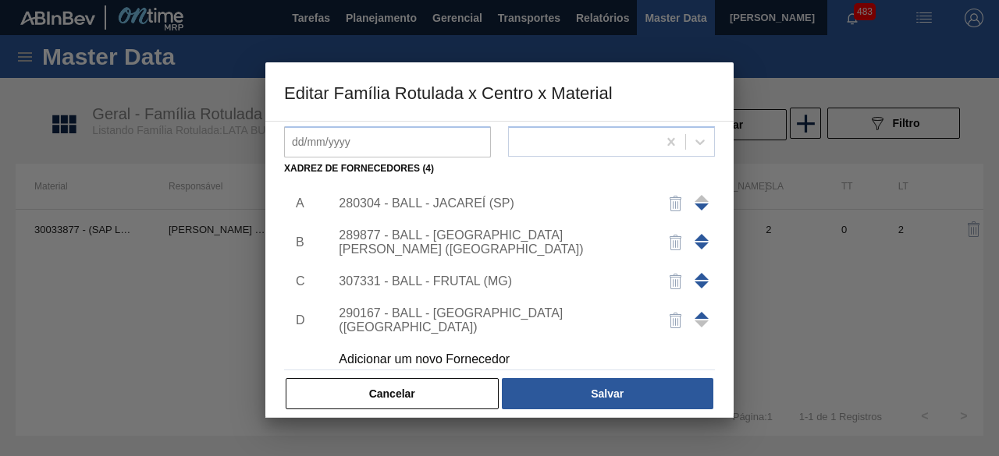
click at [488, 324] on div "290167 - BALL - BRASÍLIA (DF)" at bounding box center [492, 321] width 306 height 28
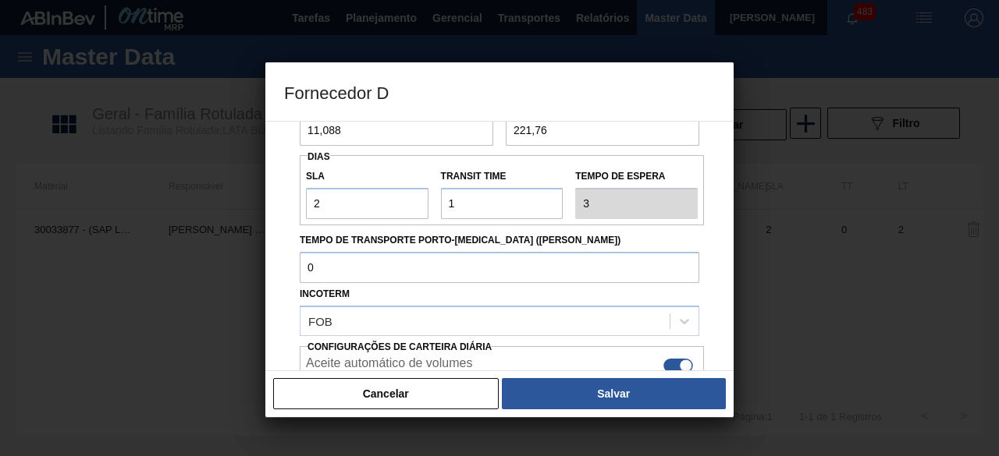
drag, startPoint x: 655, startPoint y: 396, endPoint x: 618, endPoint y: 355, distance: 55.2
click at [656, 395] on button "Salvar" at bounding box center [614, 393] width 224 height 31
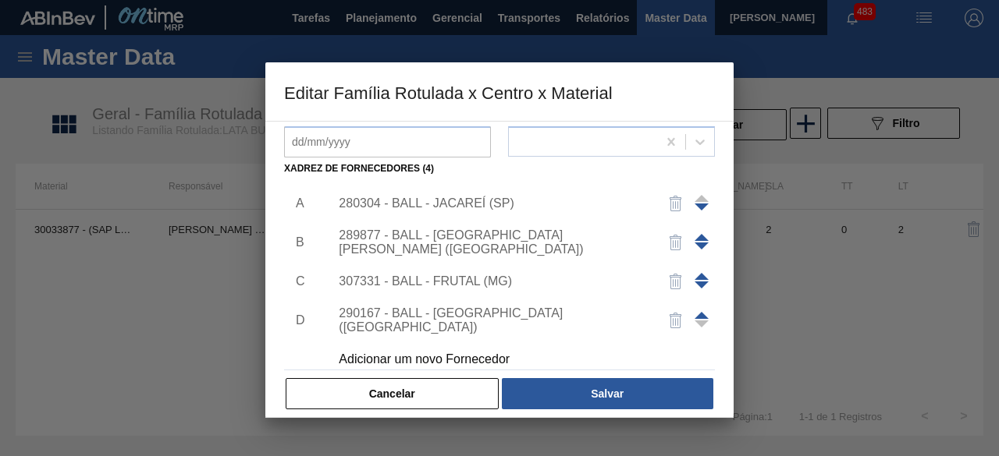
scroll to position [16, 0]
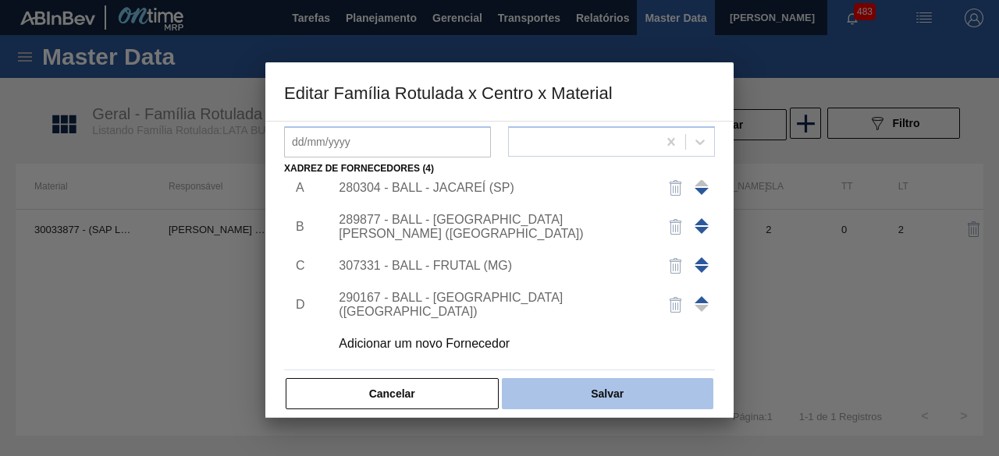
click at [610, 401] on button "Salvar" at bounding box center [607, 393] width 211 height 31
